Goal: Entertainment & Leisure: Browse casually

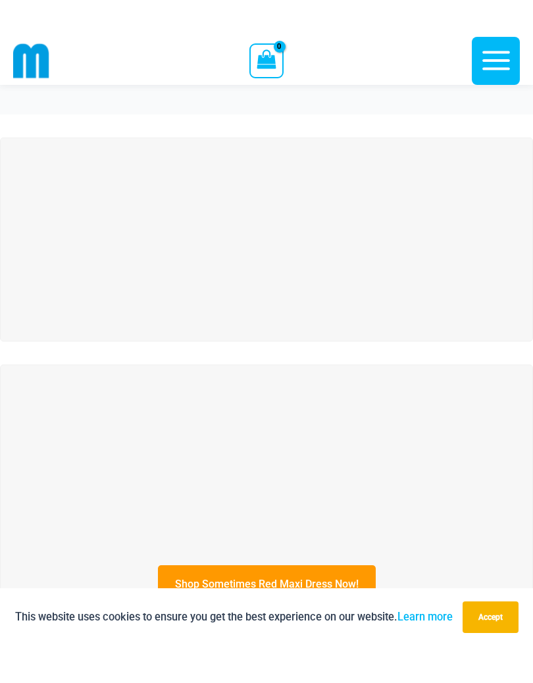
scroll to position [22, 0]
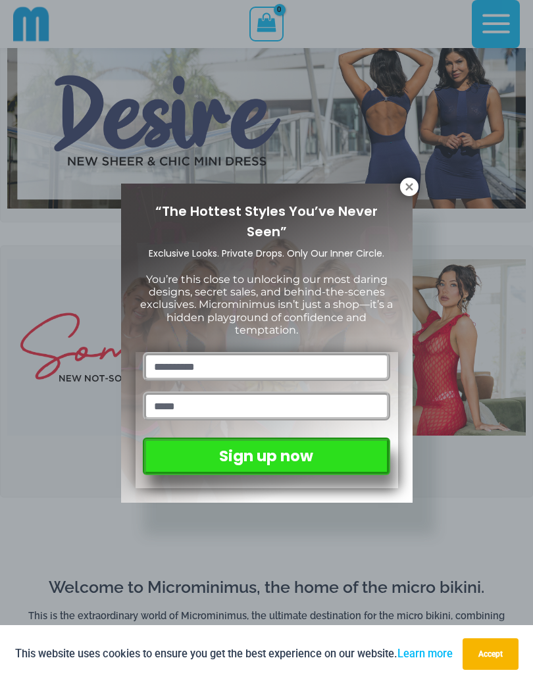
click at [403, 188] on icon at bounding box center [409, 187] width 12 height 12
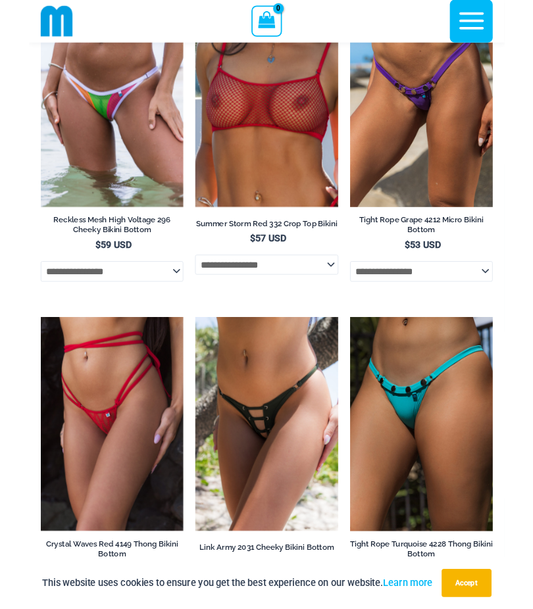
scroll to position [4501, 0]
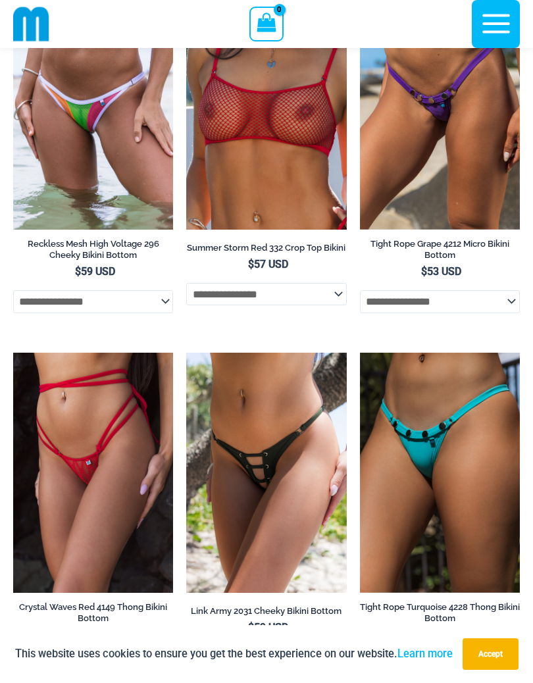
click at [291, 242] on link "Summer Storm Red 332 Crop Top Bikini" at bounding box center [266, 250] width 160 height 16
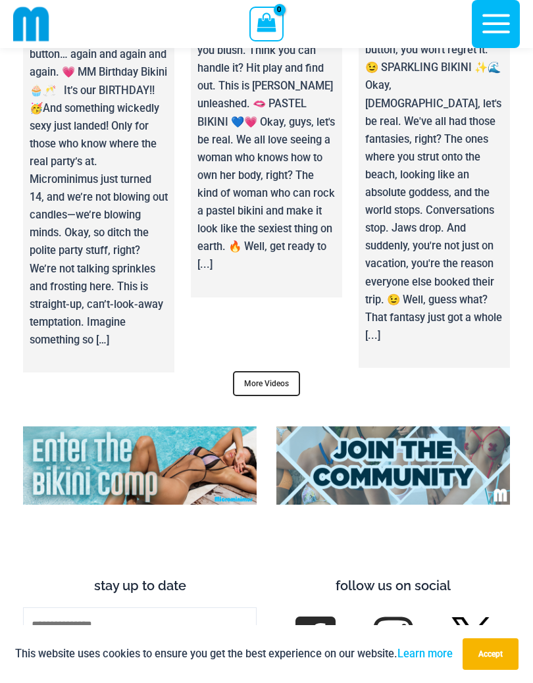
scroll to position [5916, 0]
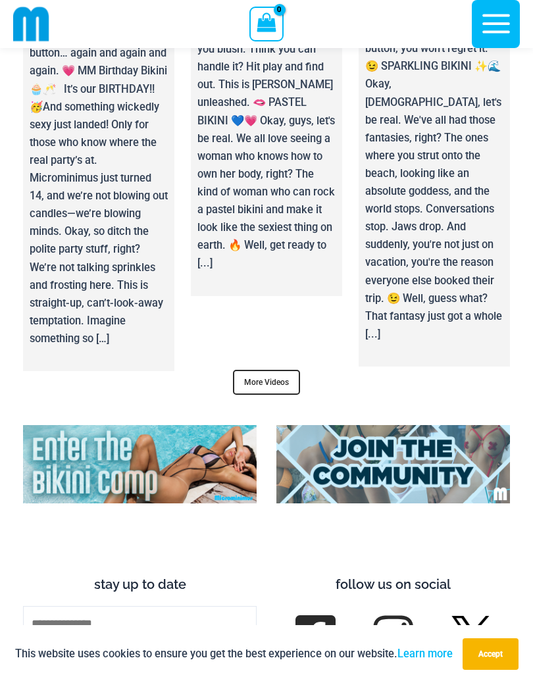
click at [274, 370] on link "More Videos" at bounding box center [266, 382] width 67 height 25
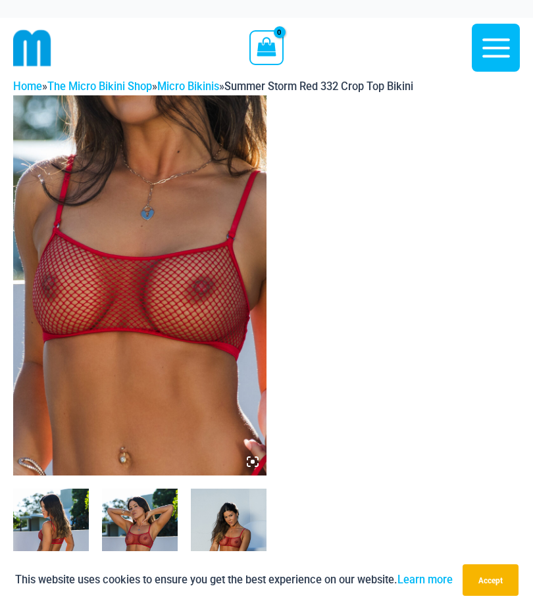
click at [156, 513] on img at bounding box center [140, 545] width 76 height 113
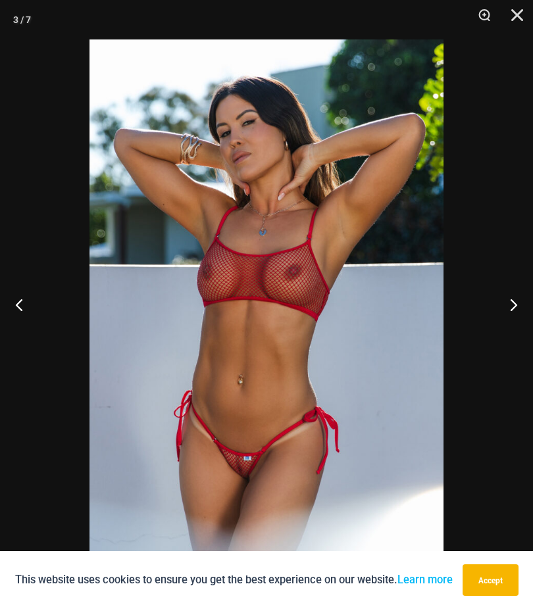
click at [508, 308] on button "Next" at bounding box center [507, 305] width 49 height 66
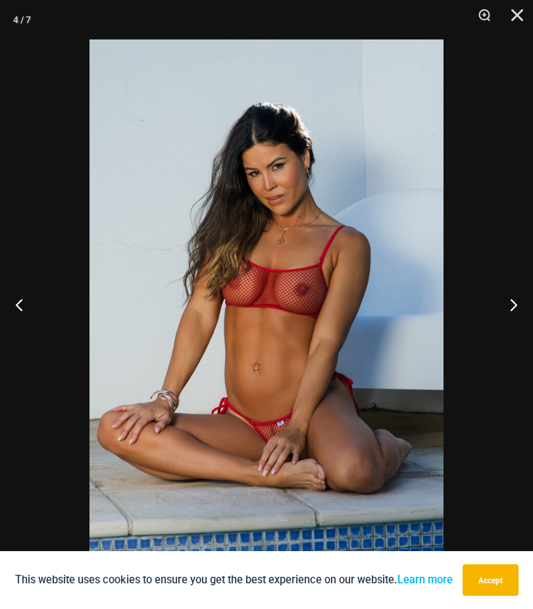
click at [511, 297] on button "Next" at bounding box center [507, 305] width 49 height 66
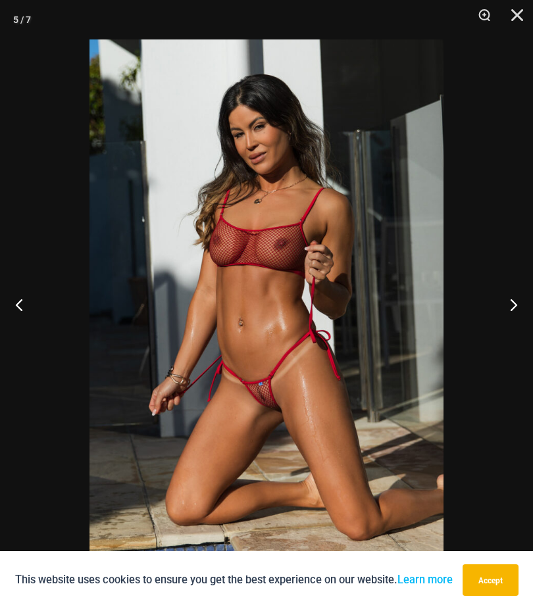
click at [508, 306] on button "Next" at bounding box center [507, 305] width 49 height 66
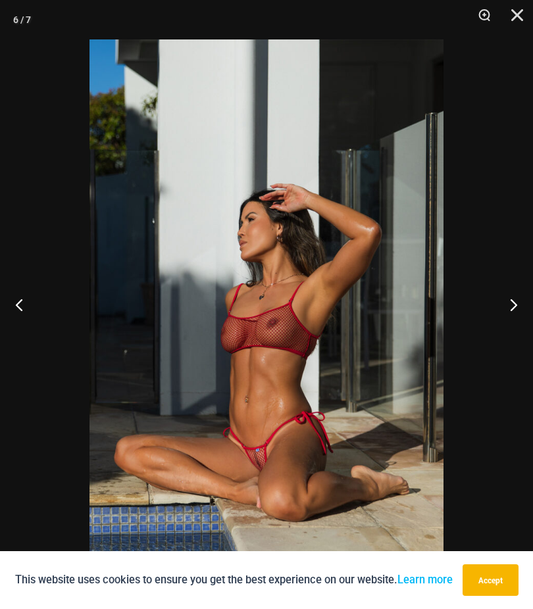
click at [510, 306] on button "Next" at bounding box center [507, 305] width 49 height 66
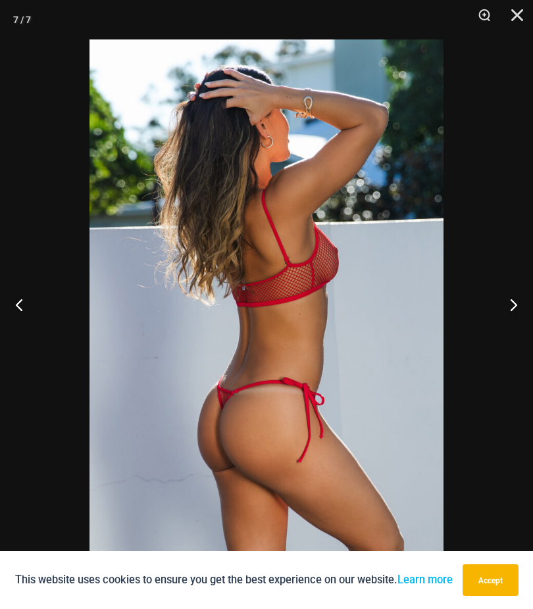
click at [510, 302] on button "Next" at bounding box center [507, 305] width 49 height 66
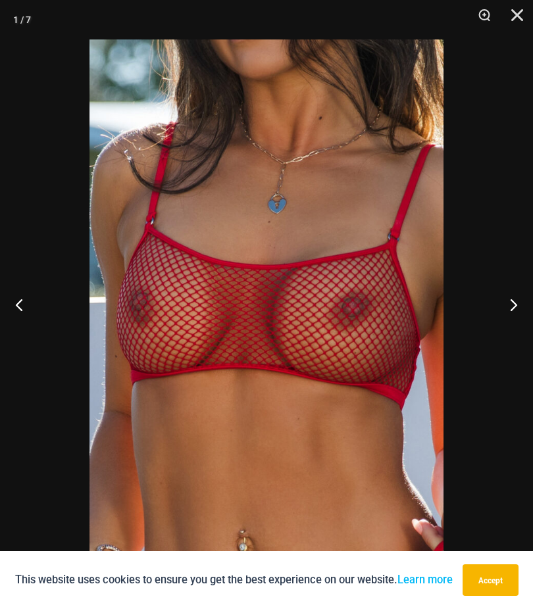
click at [513, 306] on button "Next" at bounding box center [507, 305] width 49 height 66
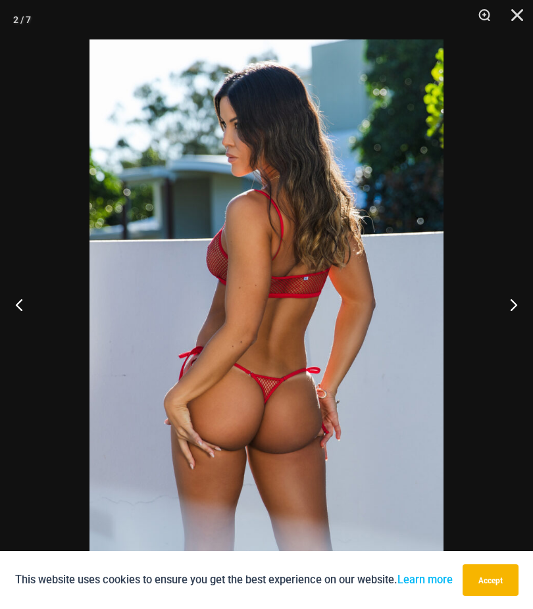
click at [514, 307] on button "Next" at bounding box center [507, 305] width 49 height 66
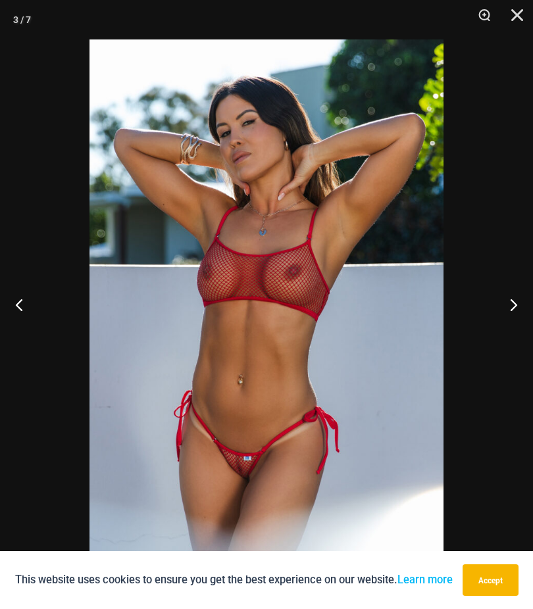
click at [510, 304] on button "Next" at bounding box center [507, 305] width 49 height 66
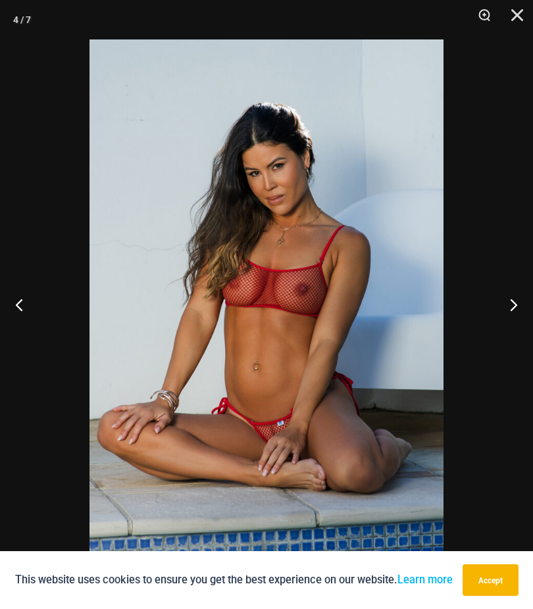
click at [507, 312] on button "Next" at bounding box center [507, 305] width 49 height 66
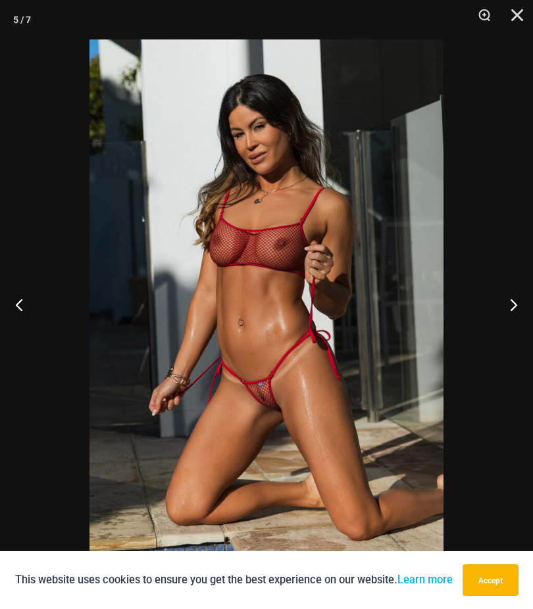
click at [508, 316] on button "Next" at bounding box center [507, 305] width 49 height 66
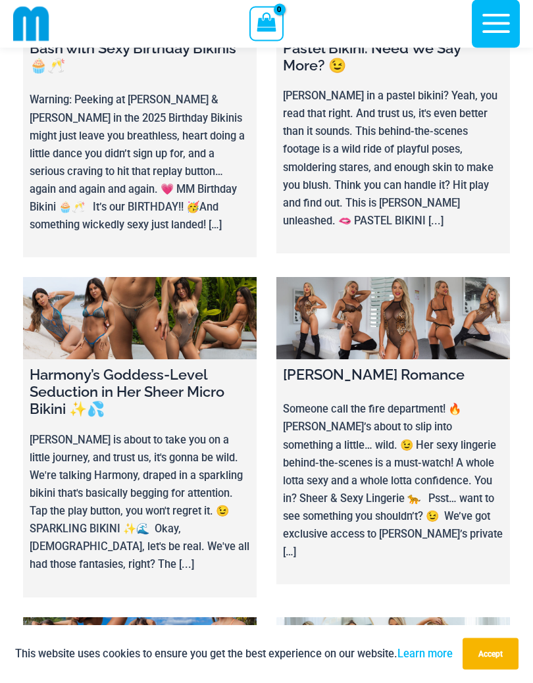
scroll to position [180, 0]
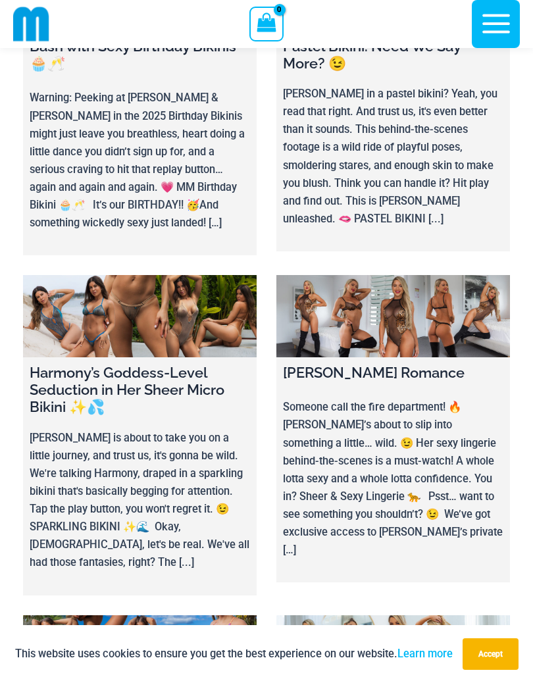
click at [164, 387] on h4 "Harmony’s Goddess-Level Seduction in Her Sheer Micro Bikini ✨💦" at bounding box center [140, 390] width 220 height 52
click at [177, 380] on h4 "Harmony’s Goddess-Level Seduction in Her Sheer Micro Bikini ✨💦" at bounding box center [140, 390] width 220 height 52
click at [190, 314] on link at bounding box center [139, 316] width 233 height 82
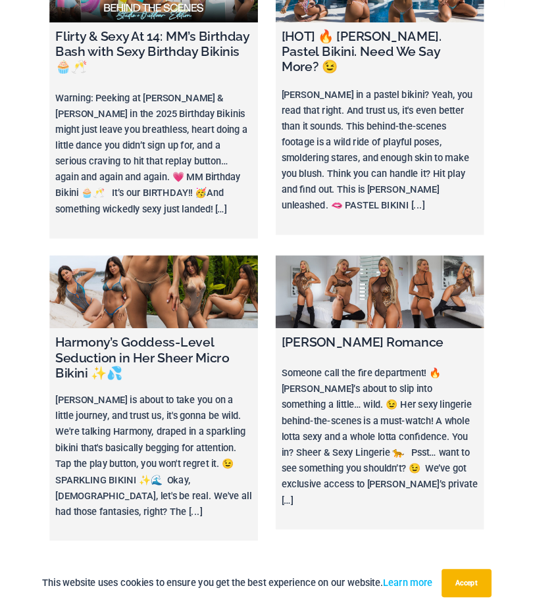
scroll to position [216, 0]
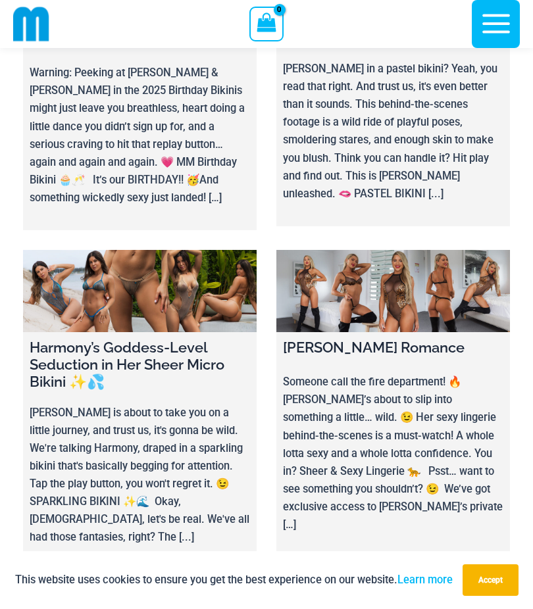
click at [404, 299] on link at bounding box center [392, 291] width 233 height 82
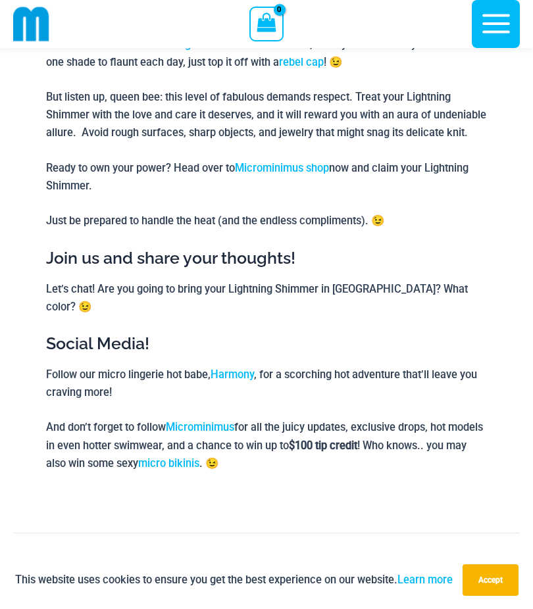
scroll to position [1342, 0]
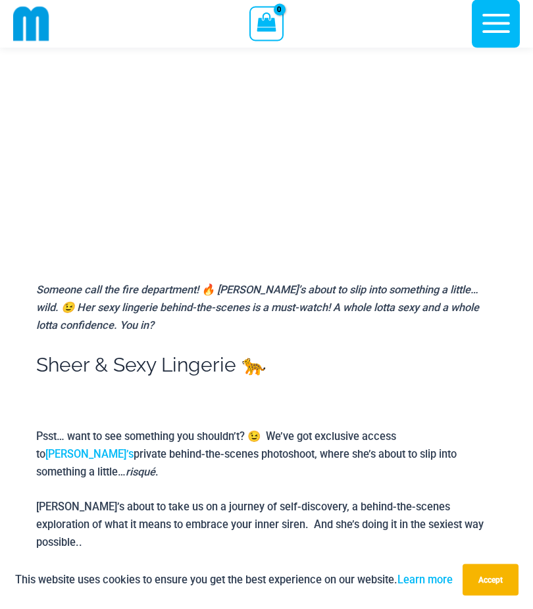
scroll to position [131, 0]
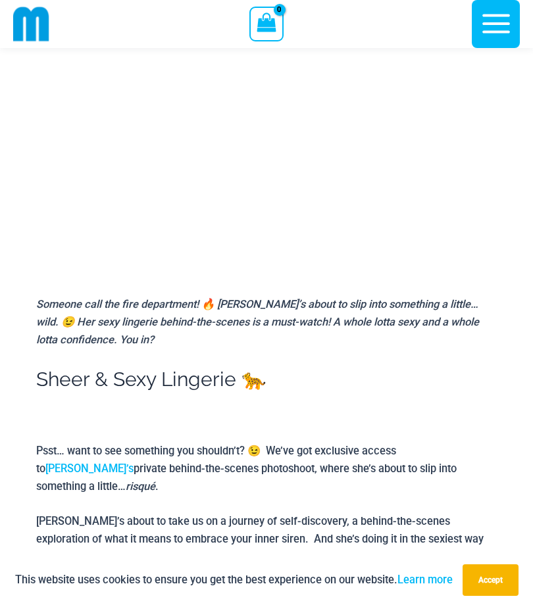
click at [134, 462] on link "Ilana’s" at bounding box center [89, 468] width 88 height 12
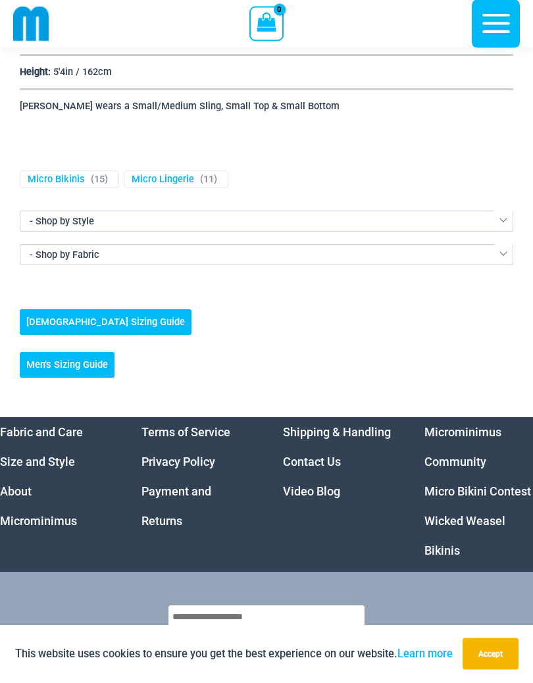
scroll to position [3886, 0]
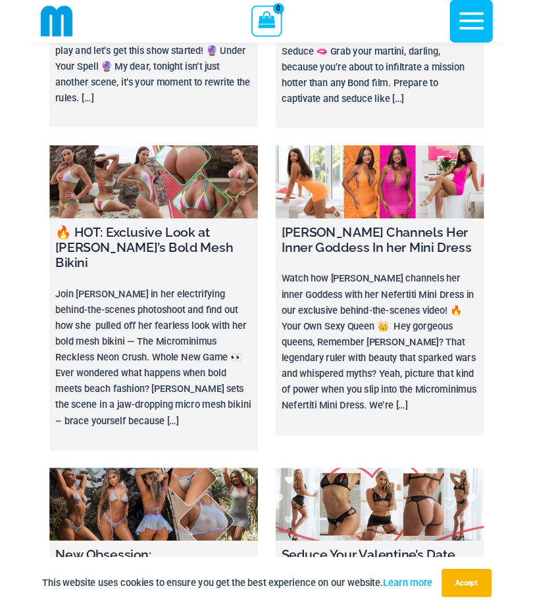
scroll to position [4464, 0]
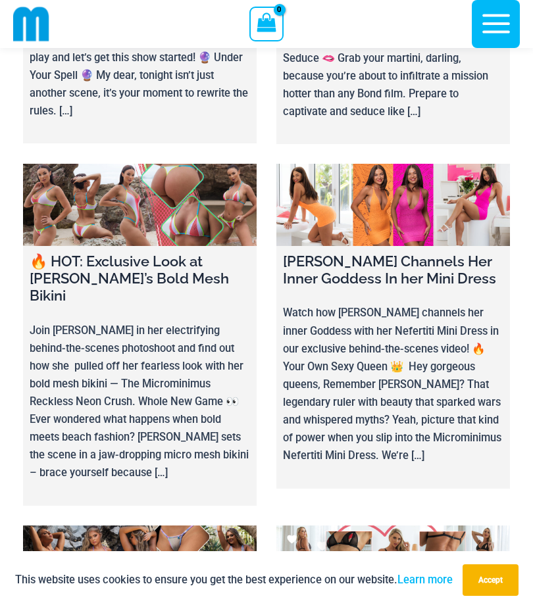
click at [205, 526] on link at bounding box center [139, 567] width 233 height 82
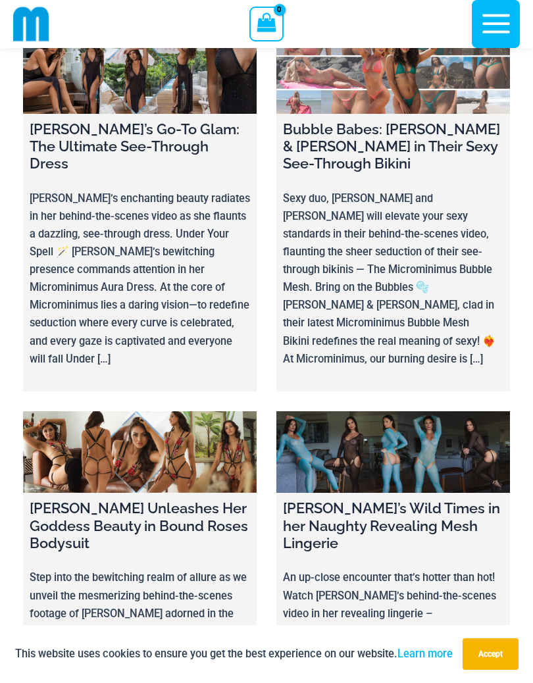
scroll to position [6784, 0]
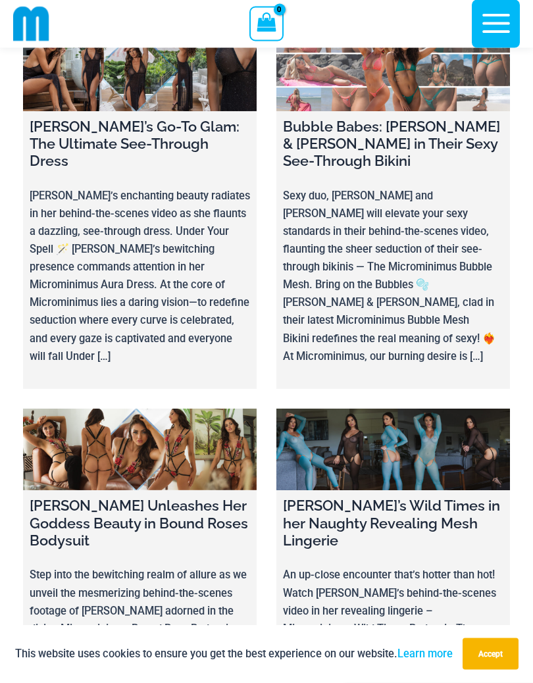
click at [376, 497] on h4 "Heather’s Wild Times in her Naughty Revealing Mesh Lingerie" at bounding box center [393, 523] width 220 height 52
click at [426, 409] on link at bounding box center [392, 450] width 233 height 82
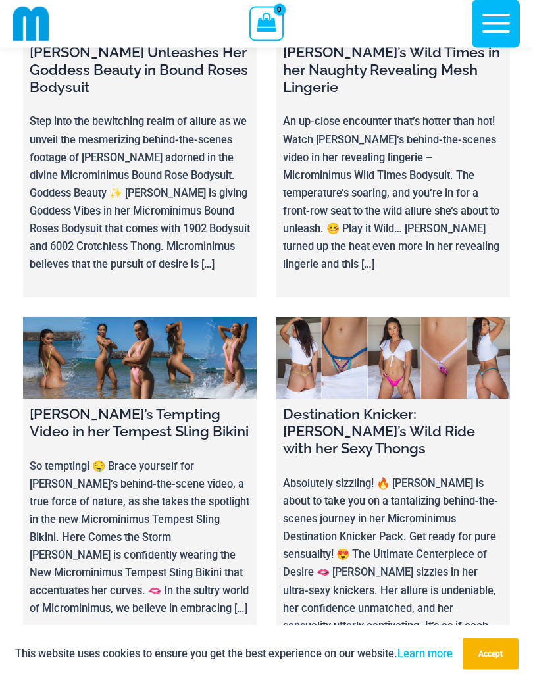
scroll to position [7283, 0]
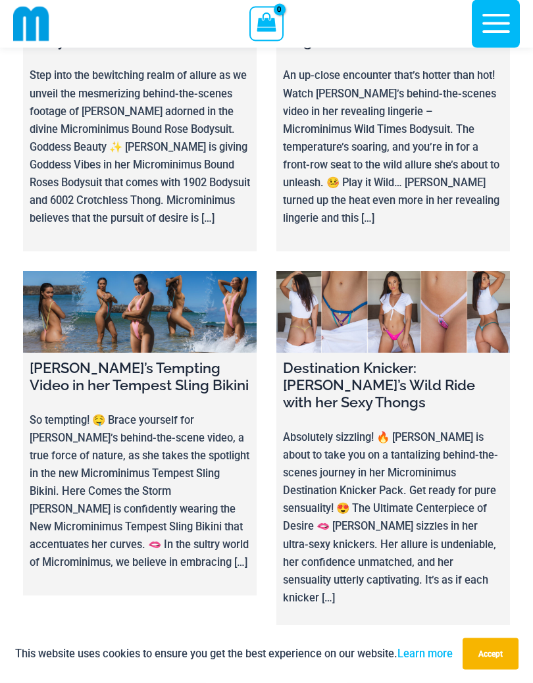
click at [168, 608] on link at bounding box center [139, 691] width 233 height 82
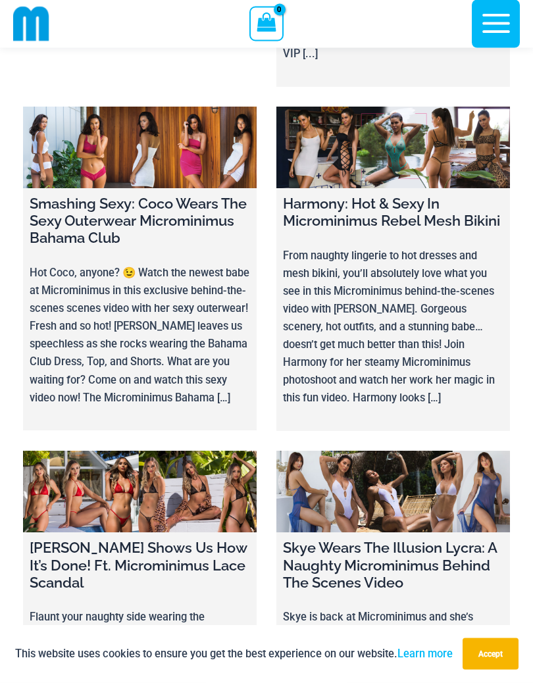
scroll to position [14717, 0]
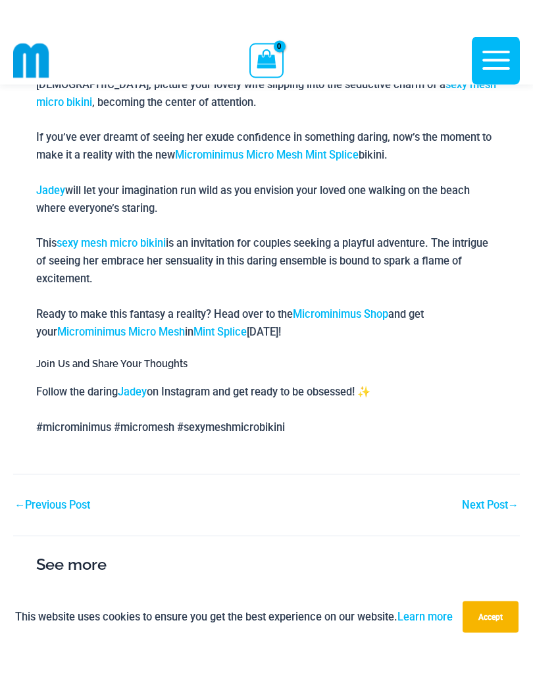
scroll to position [796, 0]
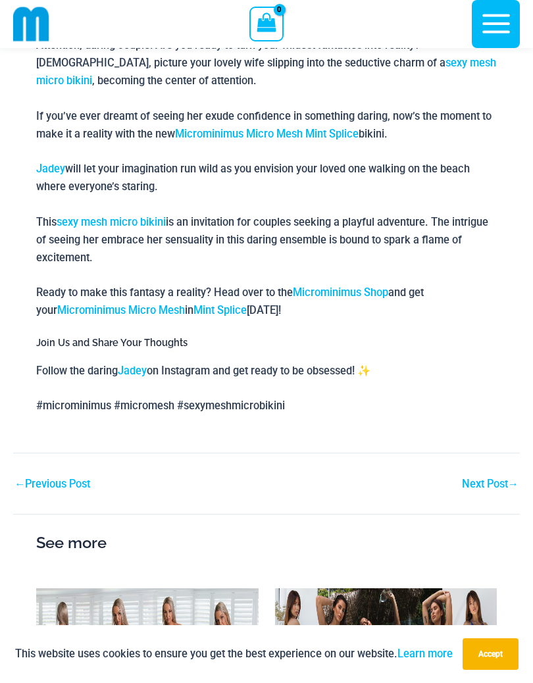
click at [50, 174] on link "Jadey" at bounding box center [50, 168] width 29 height 12
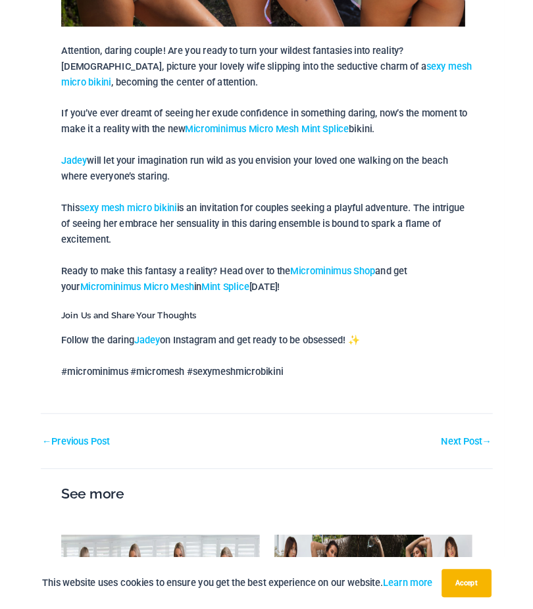
scroll to position [833, 0]
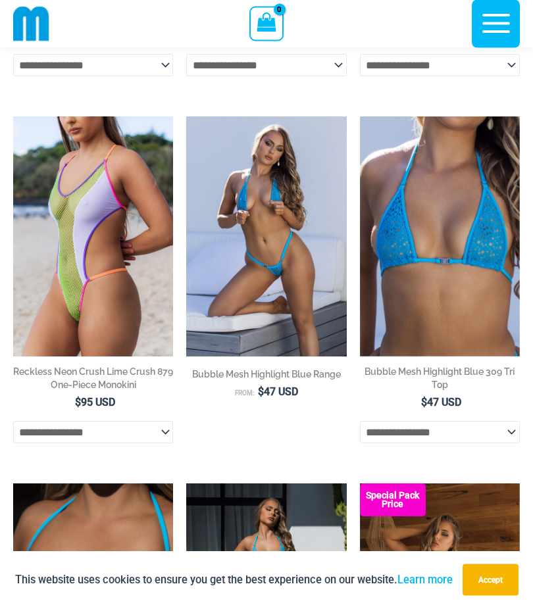
scroll to position [714, 0]
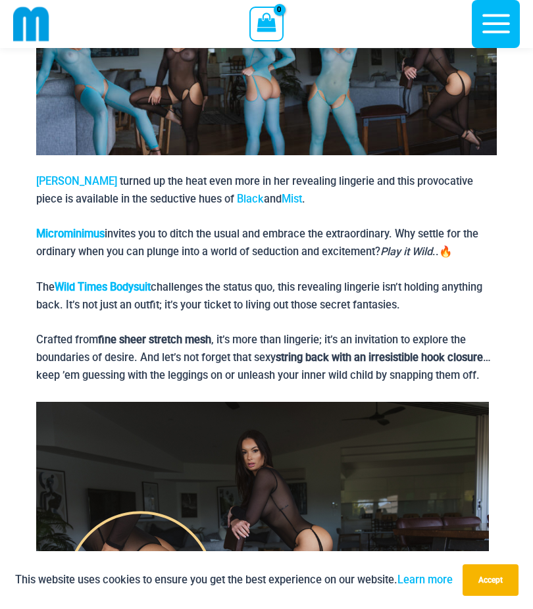
scroll to position [422, 0]
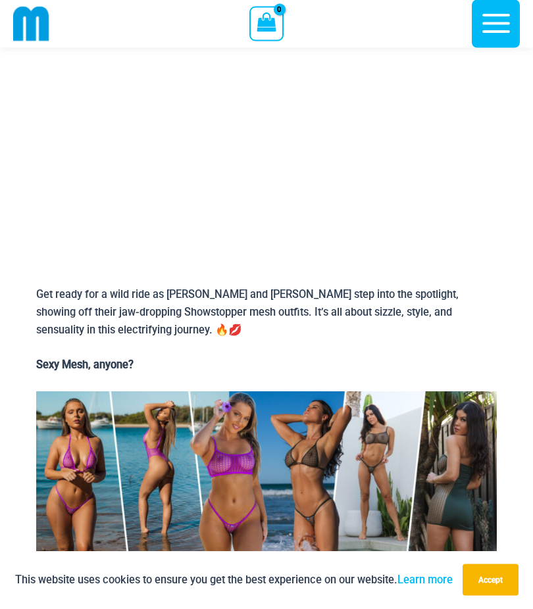
scroll to position [117, 0]
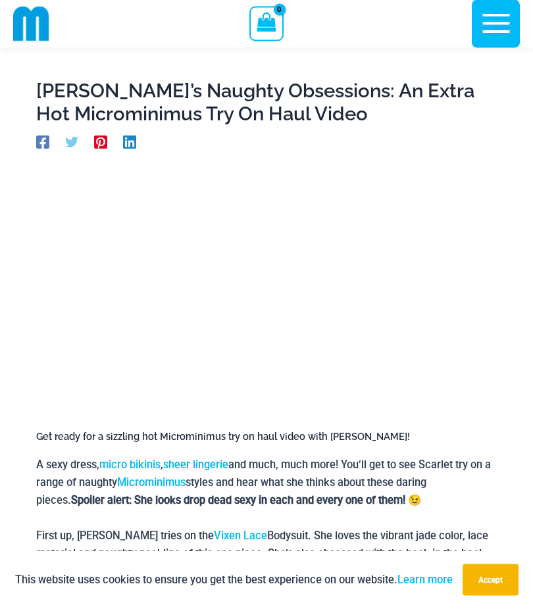
scroll to position [16, 0]
